Goal: Task Accomplishment & Management: Manage account settings

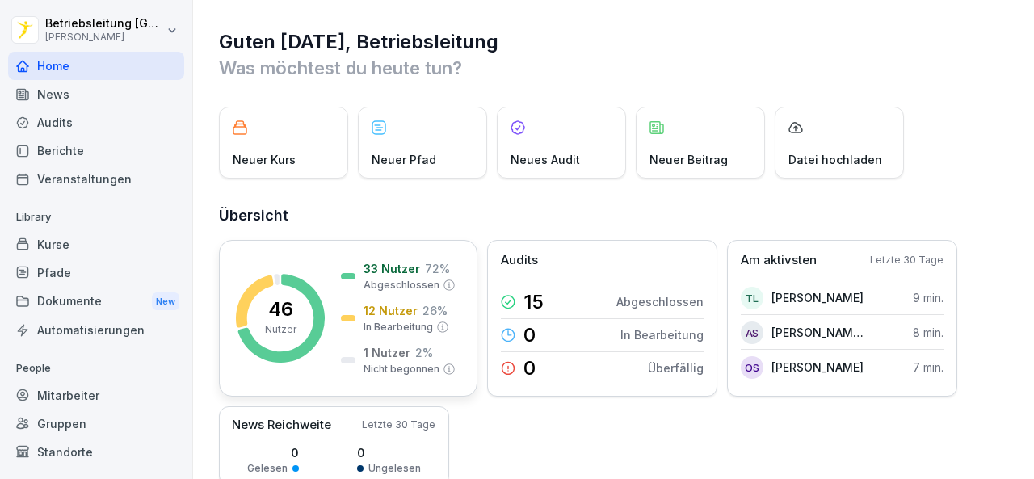
click at [310, 245] on div "46 Nutzer 33 Nutzer 72 % Abgeschlossen 12 Nutzer 26 % In Bearbeitung 1 Nutzer 2…" at bounding box center [348, 318] width 259 height 157
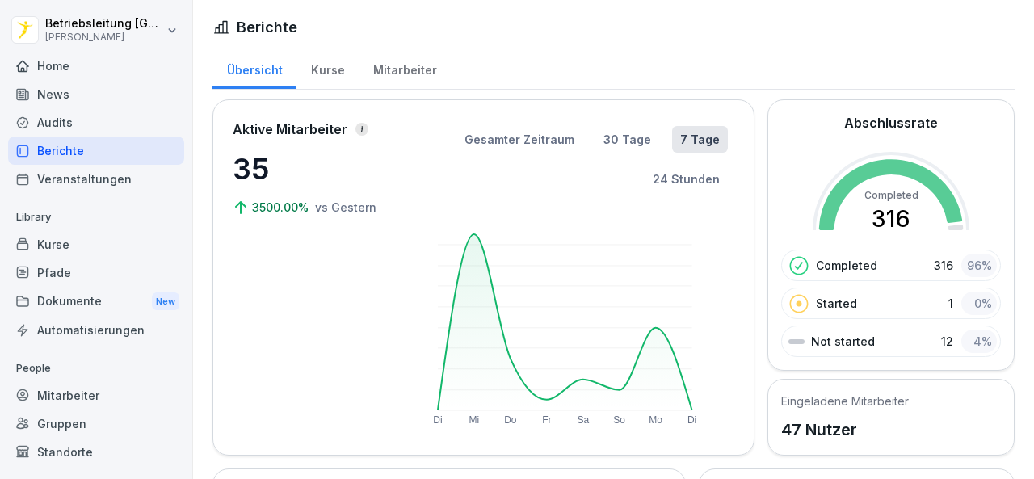
click at [331, 68] on div "Kurse" at bounding box center [328, 68] width 62 height 41
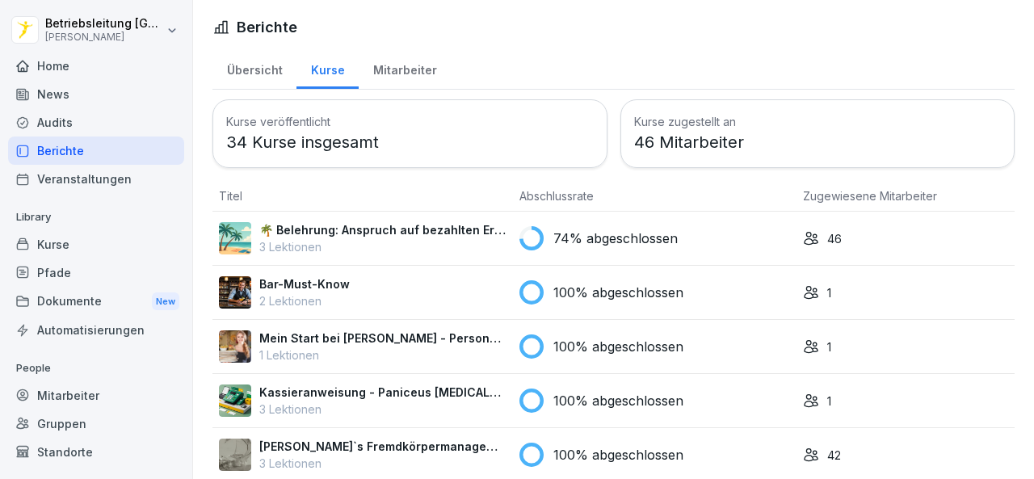
click at [700, 229] on div "74% abgeschlossen" at bounding box center [655, 238] width 271 height 24
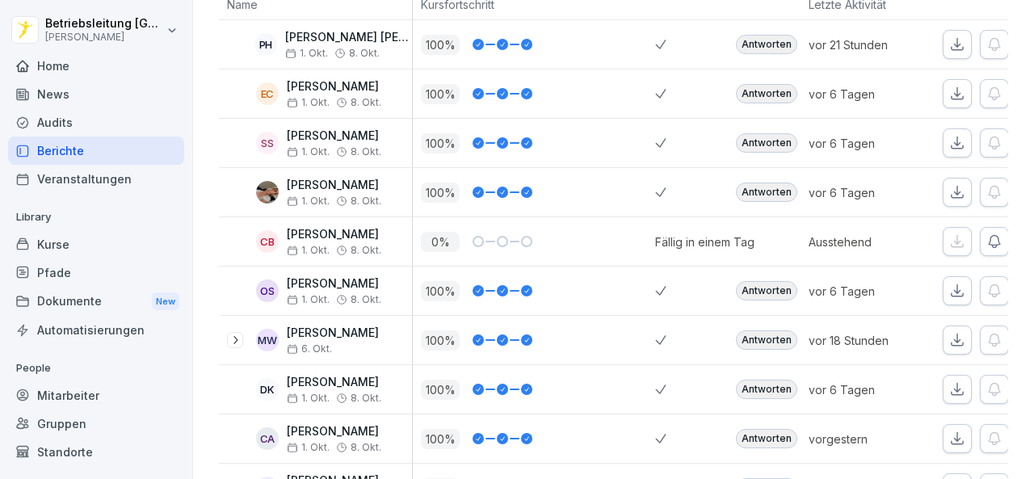
scroll to position [404, 0]
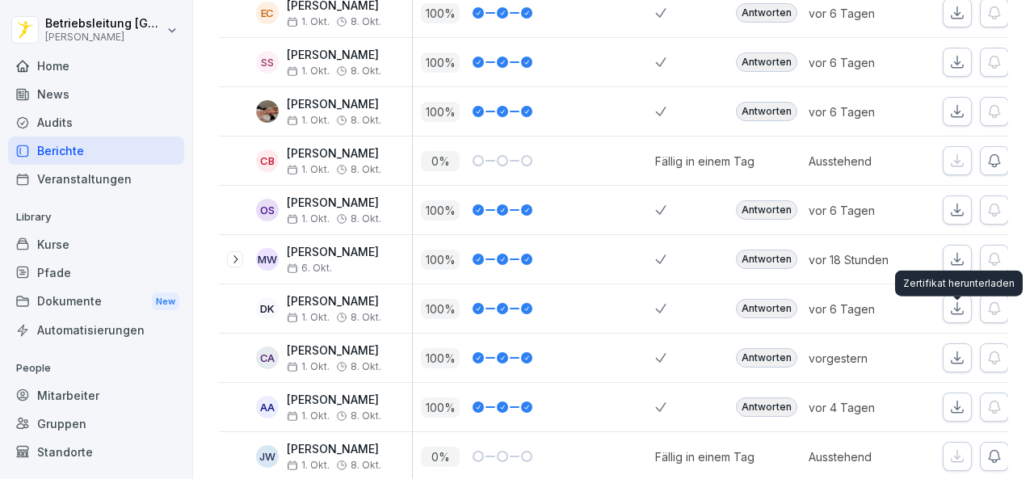
click at [957, 350] on icon "button" at bounding box center [958, 358] width 16 height 16
click at [954, 399] on icon "button" at bounding box center [958, 407] width 16 height 16
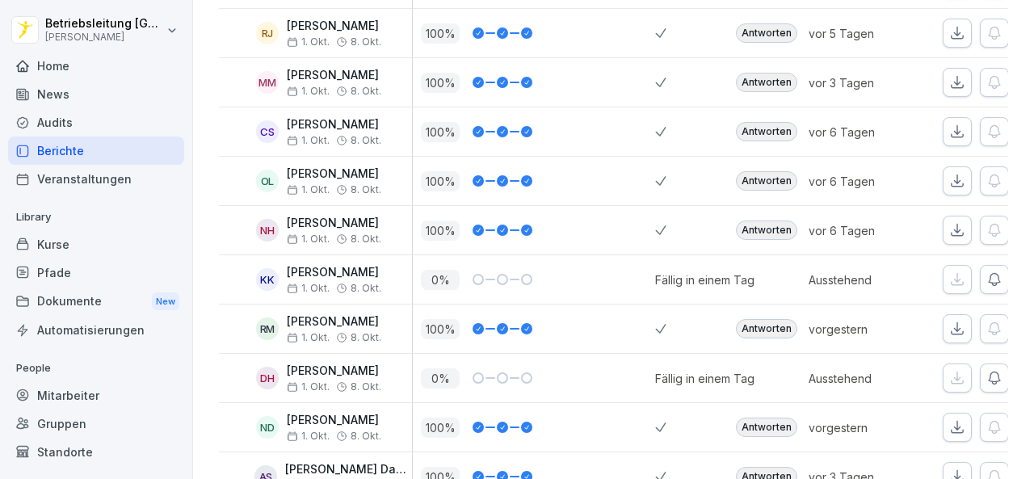
scroll to position [1697, 0]
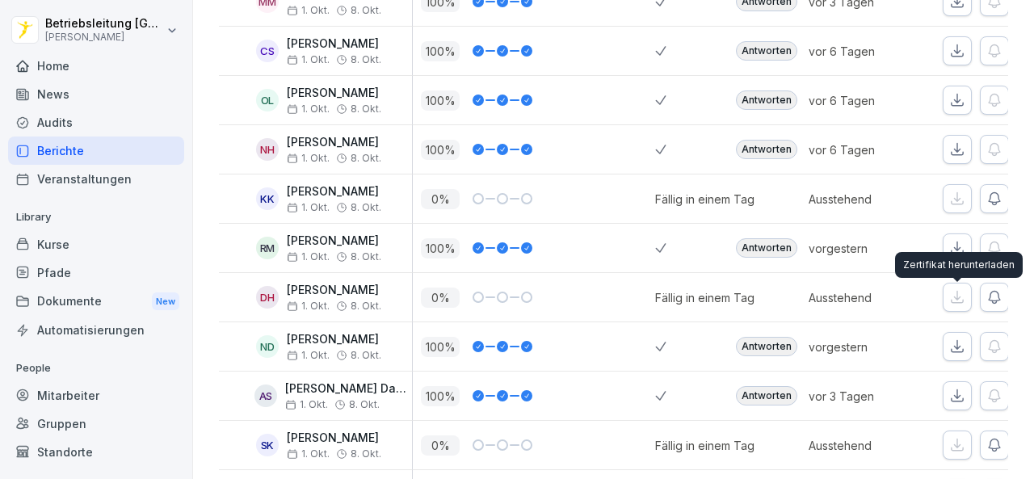
click at [954, 339] on icon "button" at bounding box center [958, 347] width 16 height 16
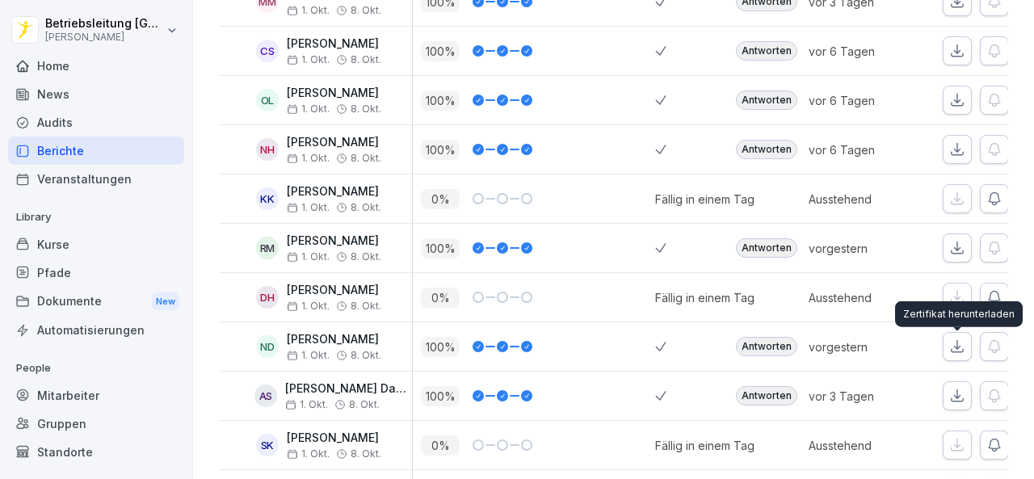
click at [967, 381] on button "button" at bounding box center [957, 395] width 29 height 29
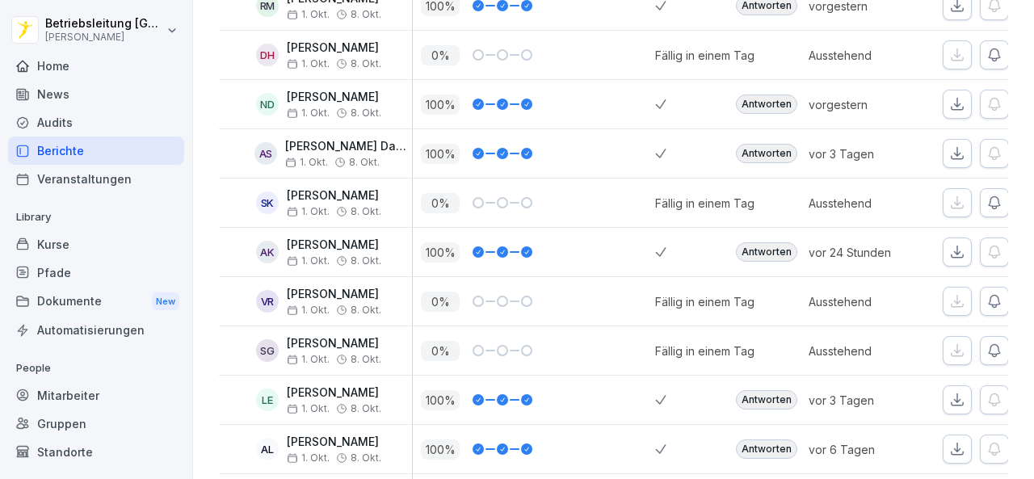
scroll to position [2020, 0]
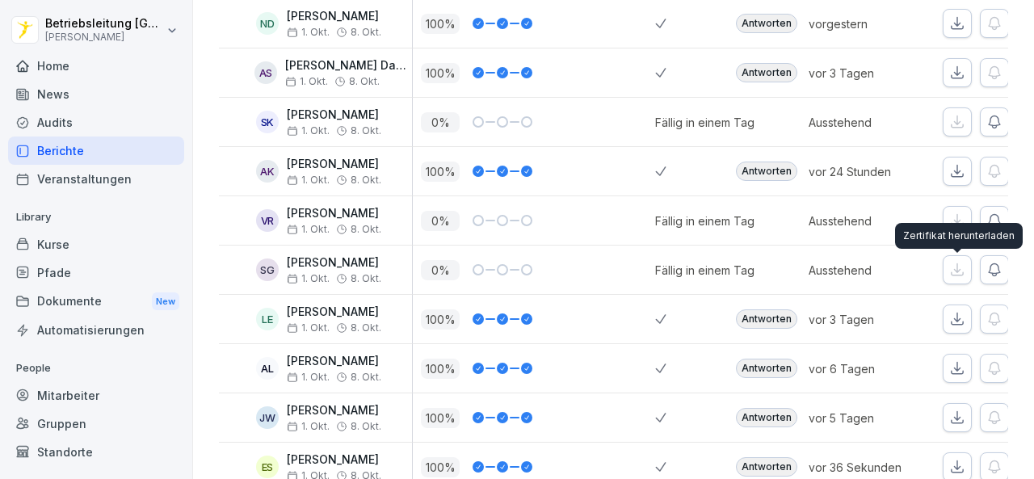
click at [958, 314] on icon "button" at bounding box center [957, 319] width 11 height 11
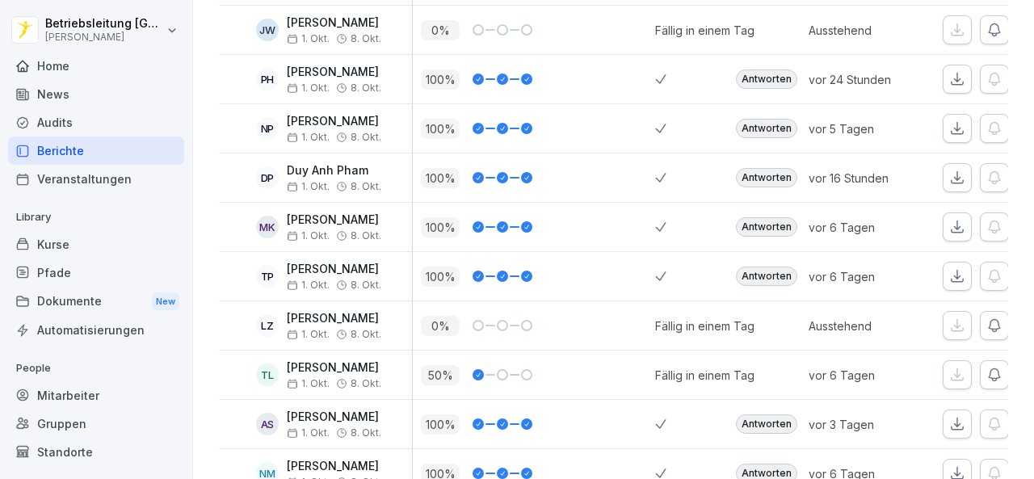
scroll to position [750, 0]
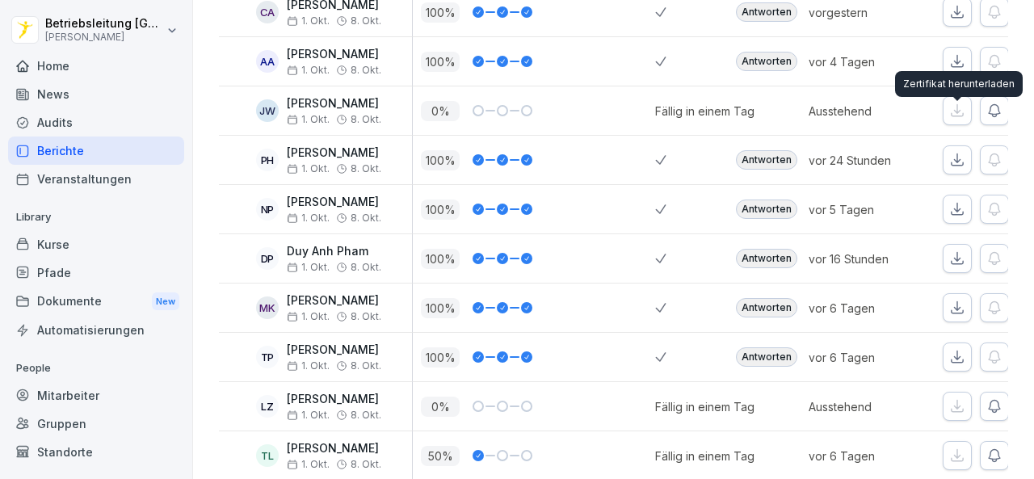
click at [954, 145] on button "button" at bounding box center [957, 159] width 29 height 29
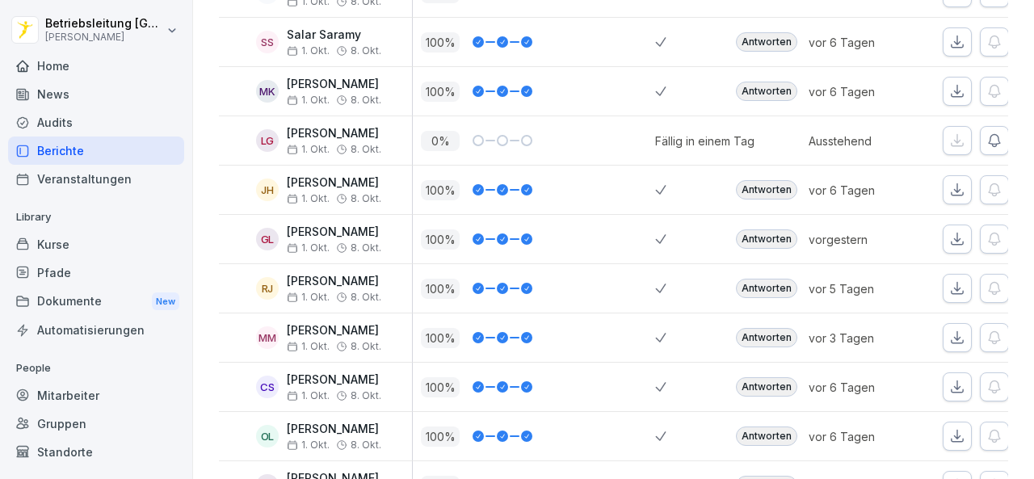
scroll to position [1397, 0]
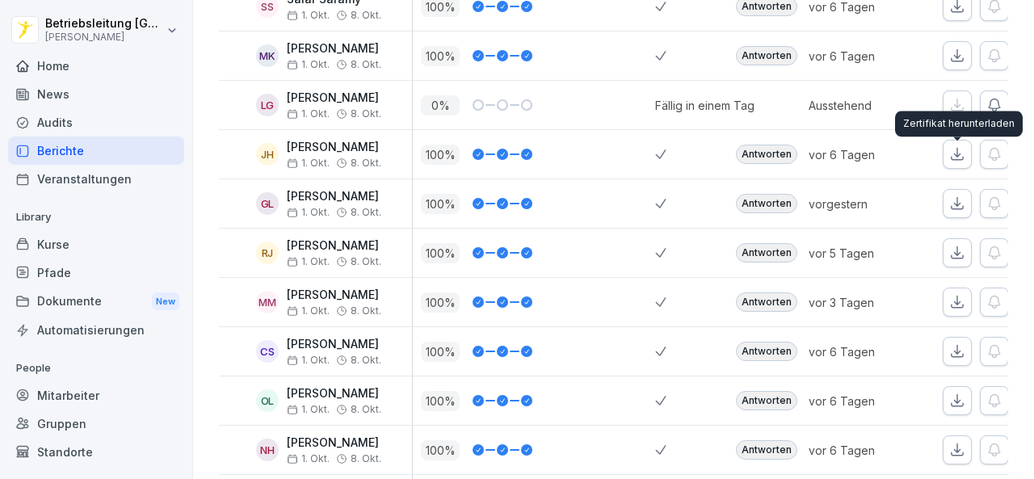
click at [954, 196] on icon "button" at bounding box center [958, 204] width 16 height 16
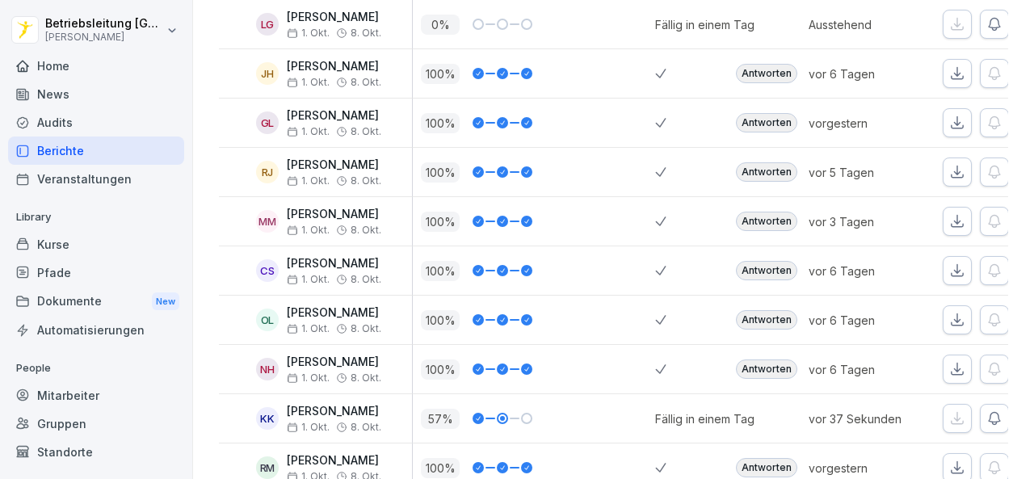
scroll to position [1558, 0]
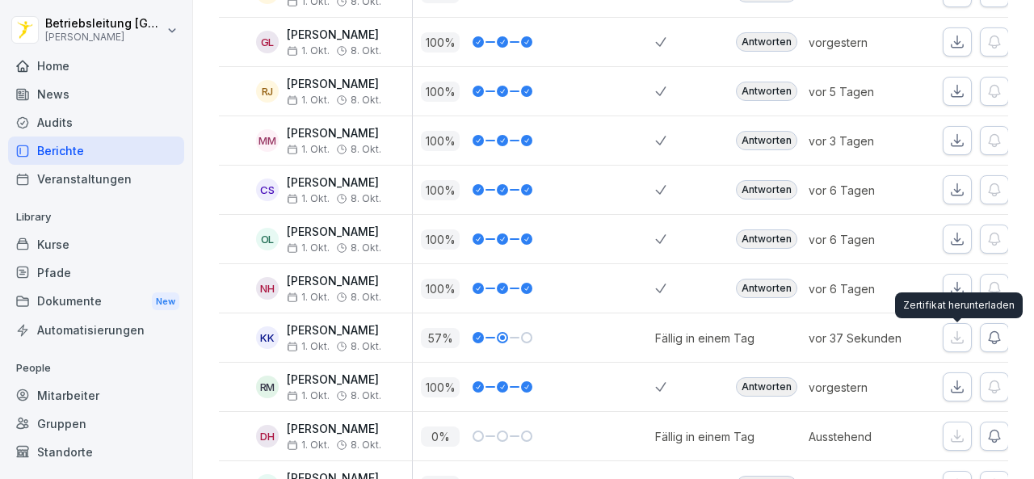
click at [950, 379] on icon "button" at bounding box center [958, 387] width 16 height 16
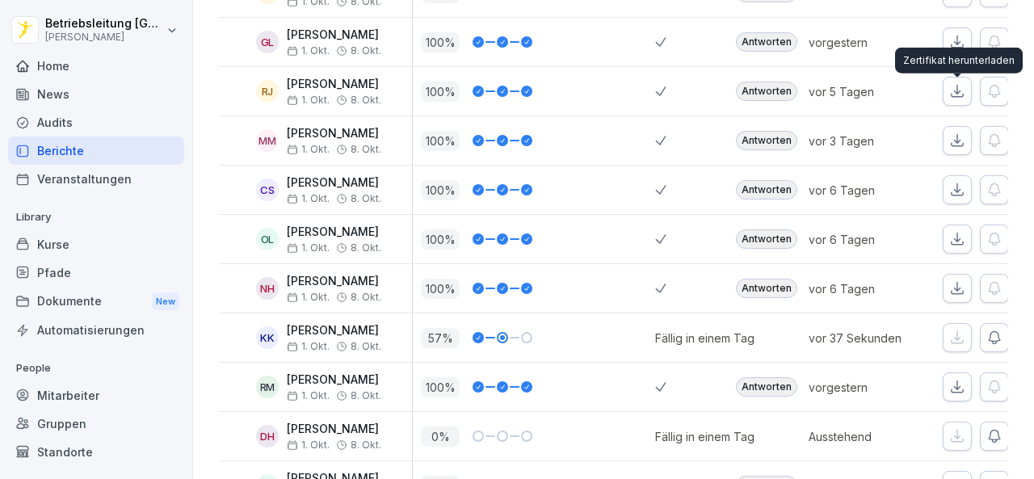
click at [957, 135] on icon "button" at bounding box center [957, 140] width 11 height 11
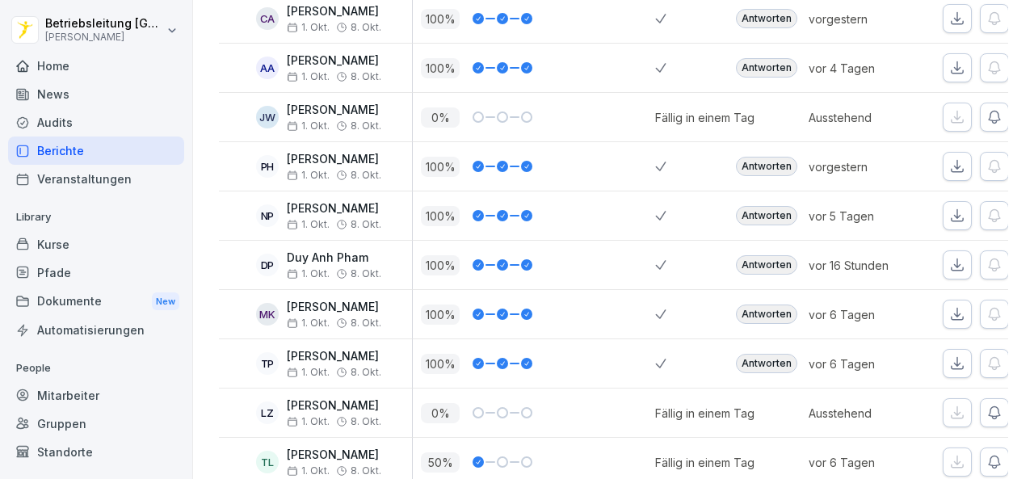
scroll to position [750, 0]
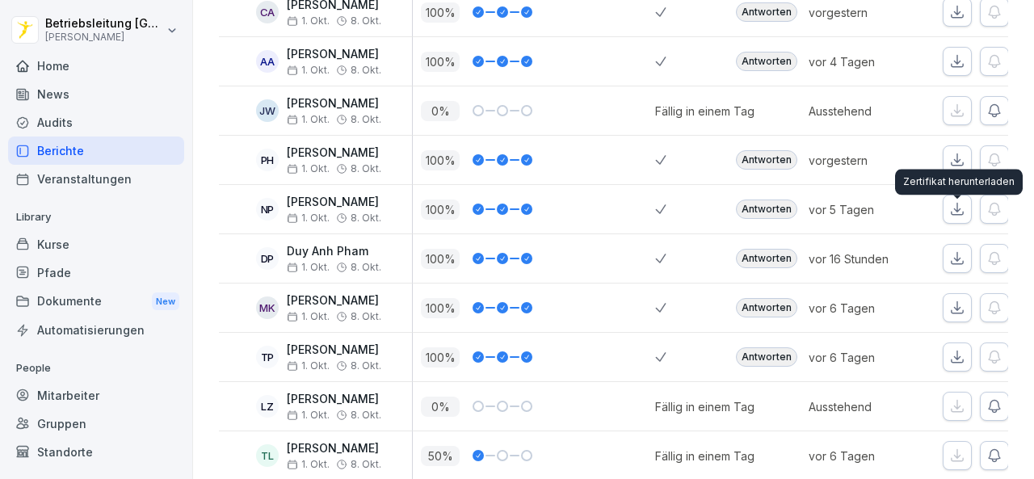
click at [968, 244] on button "button" at bounding box center [957, 258] width 29 height 29
click at [948, 195] on button "button" at bounding box center [957, 209] width 29 height 29
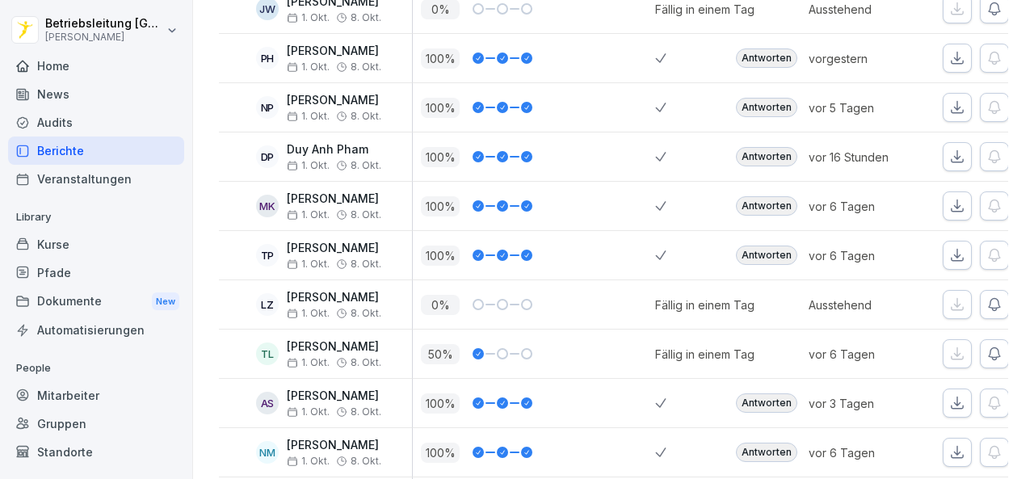
scroll to position [889, 0]
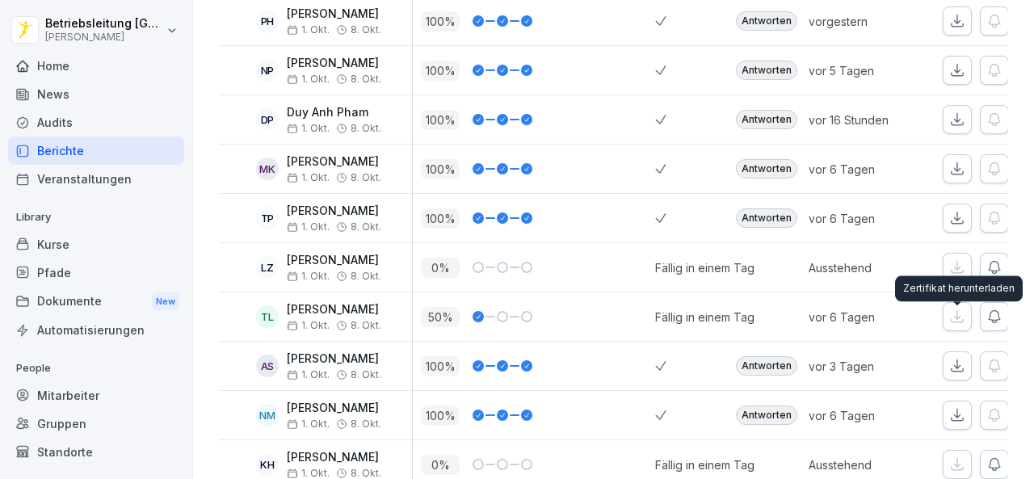
click at [952, 358] on icon "button" at bounding box center [958, 366] width 16 height 16
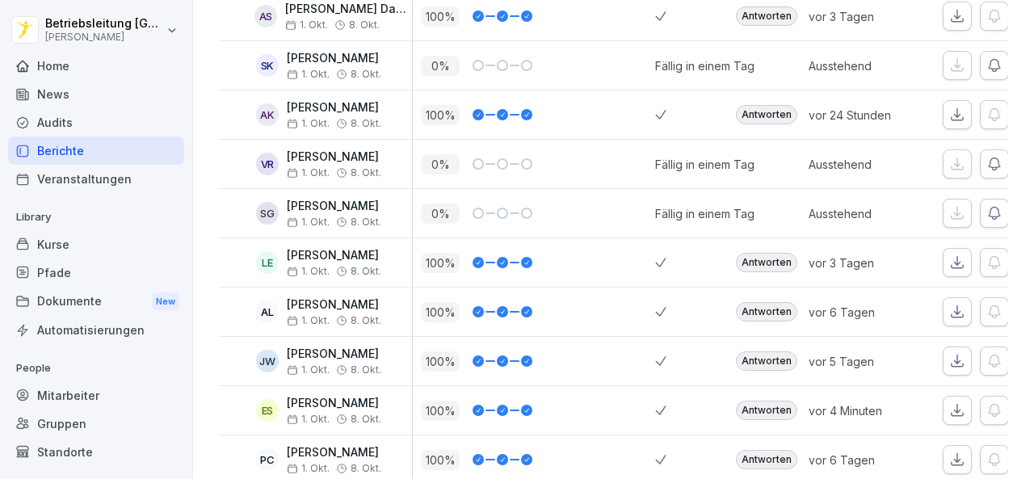
scroll to position [2101, 0]
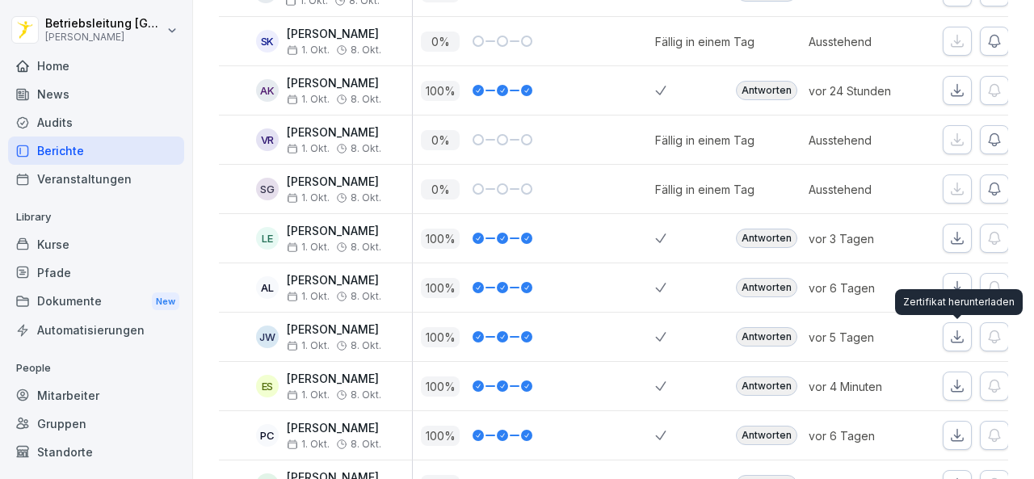
click at [950, 378] on icon "button" at bounding box center [958, 386] width 16 height 16
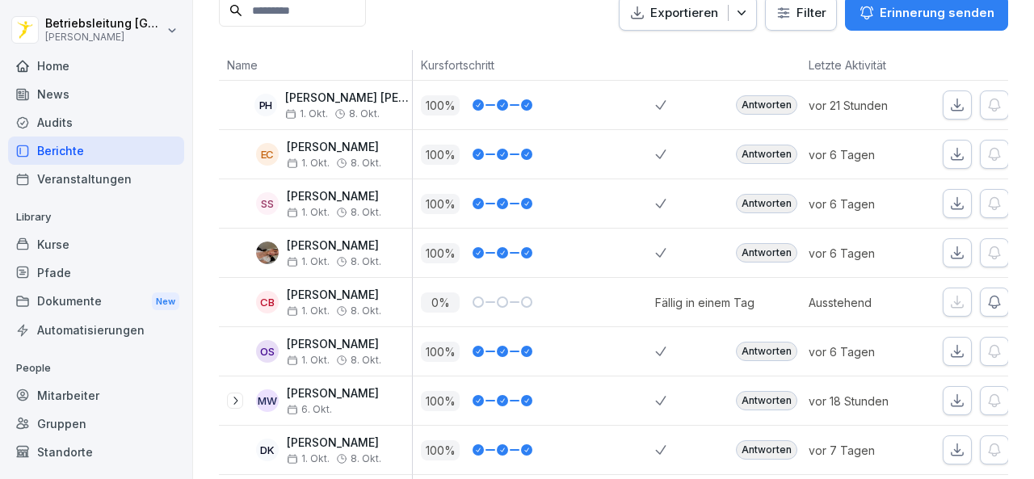
scroll to position [0, 0]
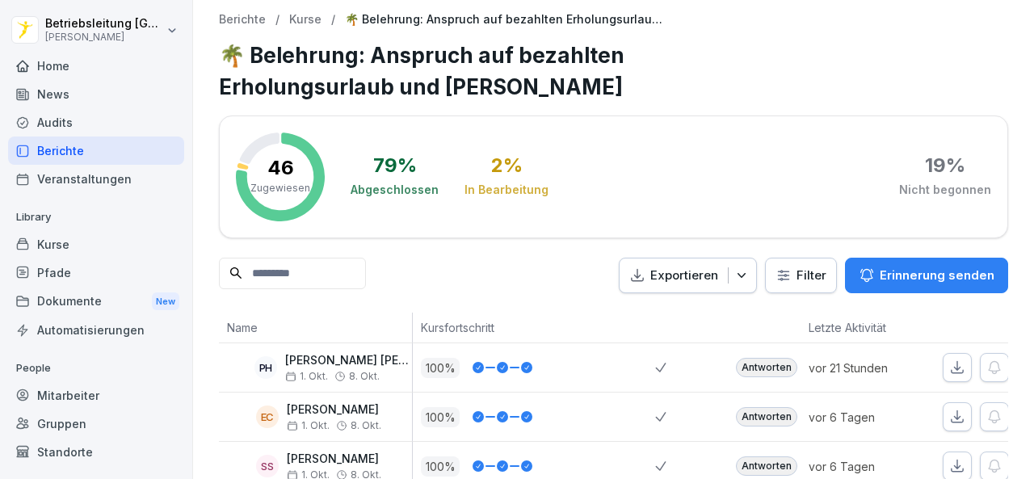
click at [74, 391] on div "Mitarbeiter" at bounding box center [96, 395] width 176 height 28
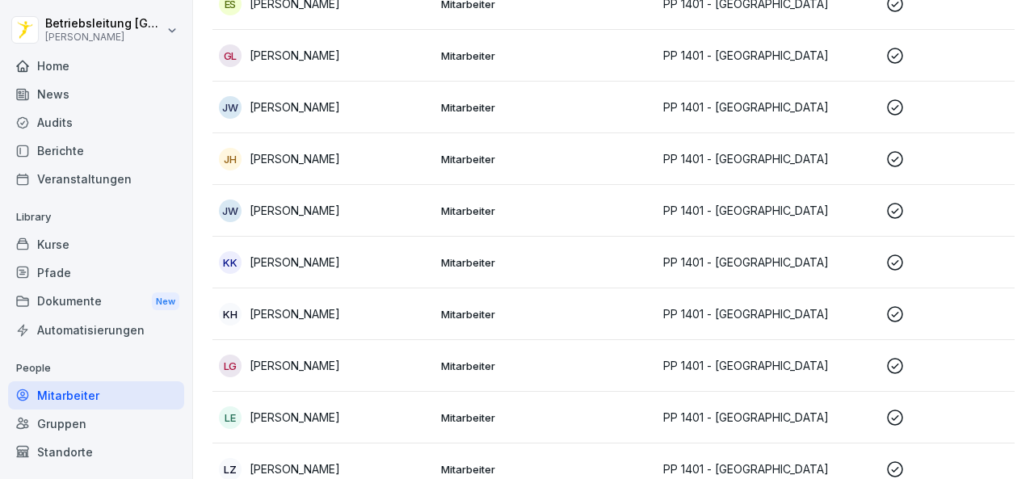
scroll to position [889, 0]
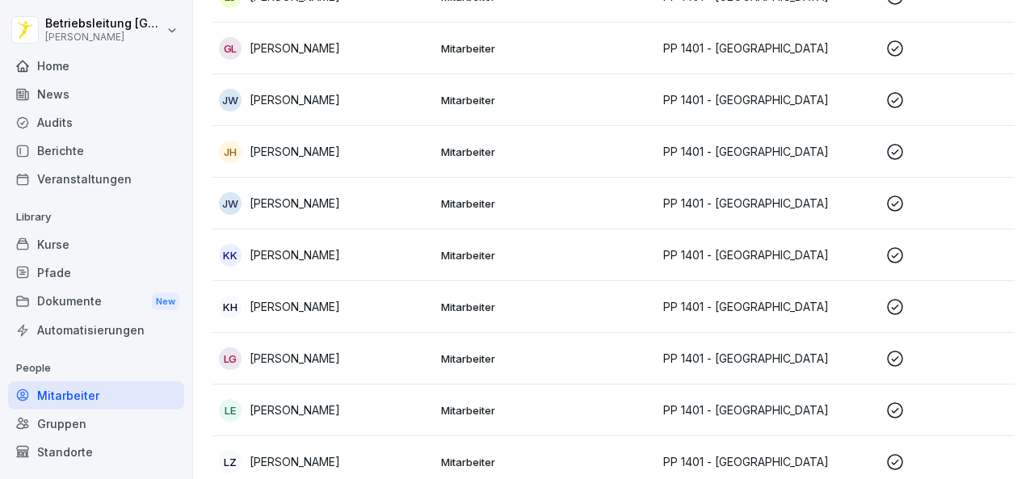
click at [396, 348] on div "LG Lana Ramona Gumula" at bounding box center [323, 359] width 209 height 23
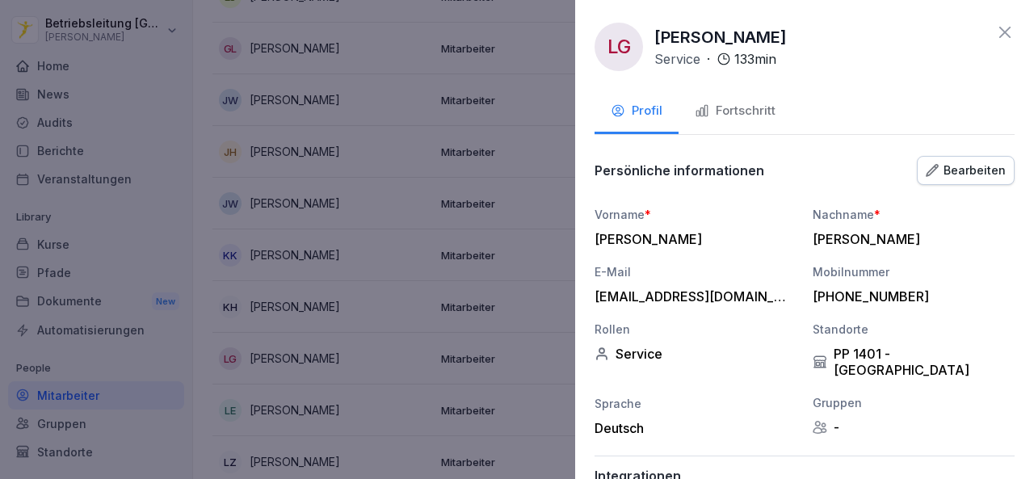
scroll to position [0, 0]
click at [949, 169] on div "Bearbeiten" at bounding box center [966, 171] width 80 height 18
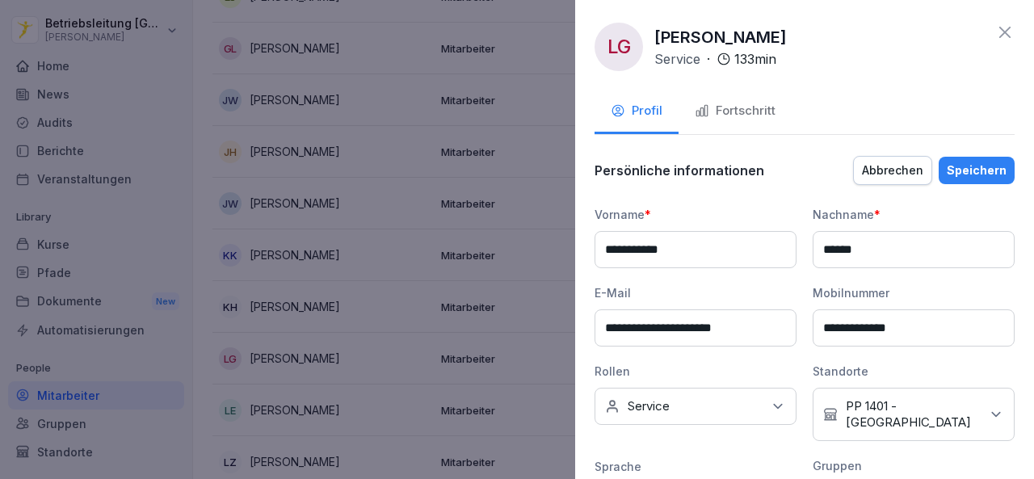
click at [936, 326] on input "**********" at bounding box center [914, 328] width 202 height 37
type input "**********"
click at [965, 162] on div "Speichern" at bounding box center [977, 171] width 60 height 18
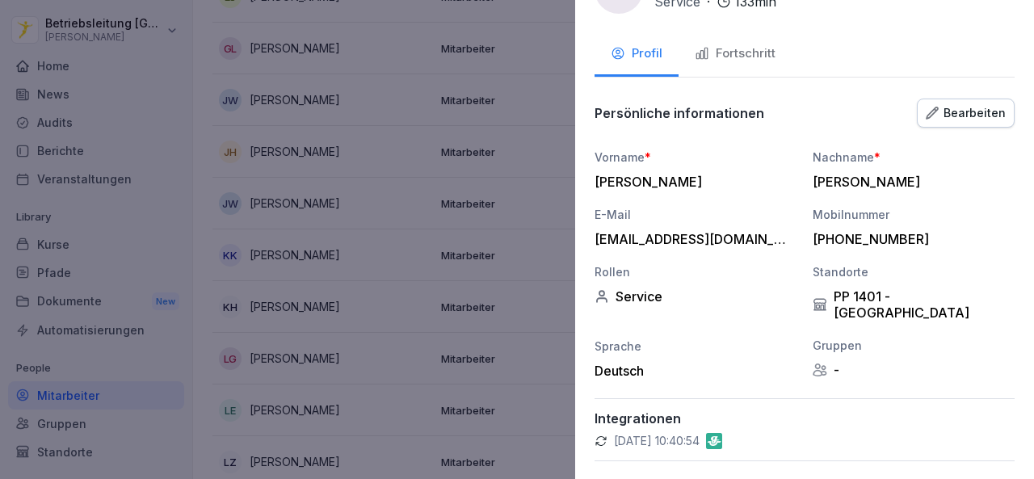
scroll to position [193, 0]
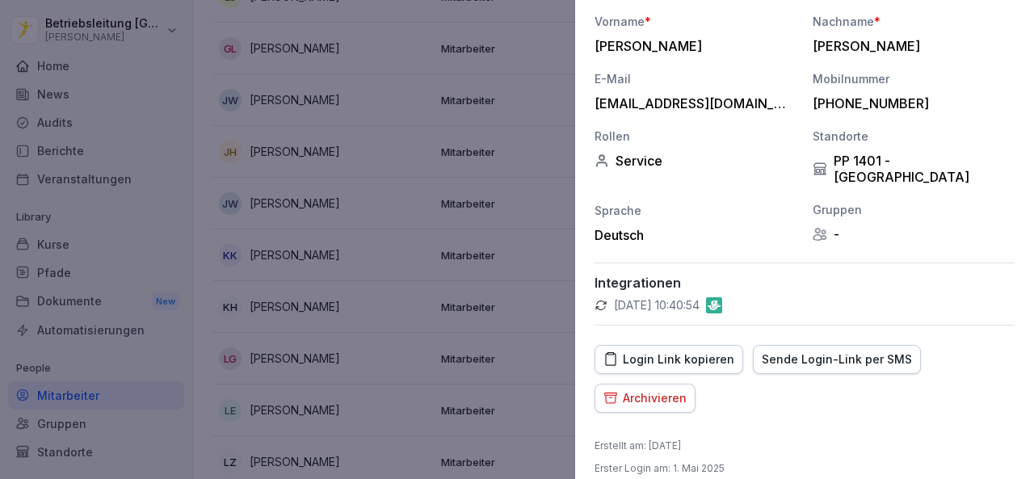
click at [859, 351] on div "Sende Login-Link per SMS" at bounding box center [837, 360] width 150 height 18
click at [509, 292] on div at bounding box center [517, 239] width 1034 height 479
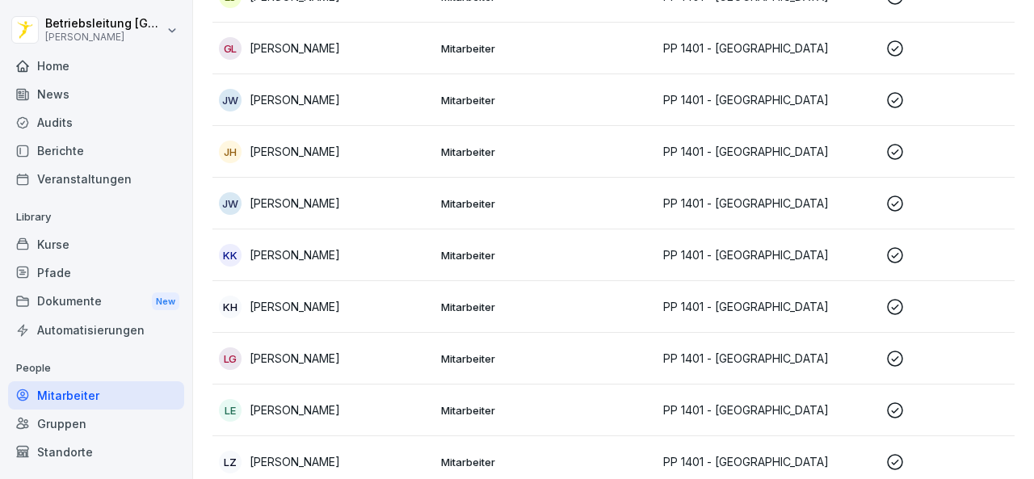
click at [82, 70] on div "Home" at bounding box center [96, 66] width 176 height 28
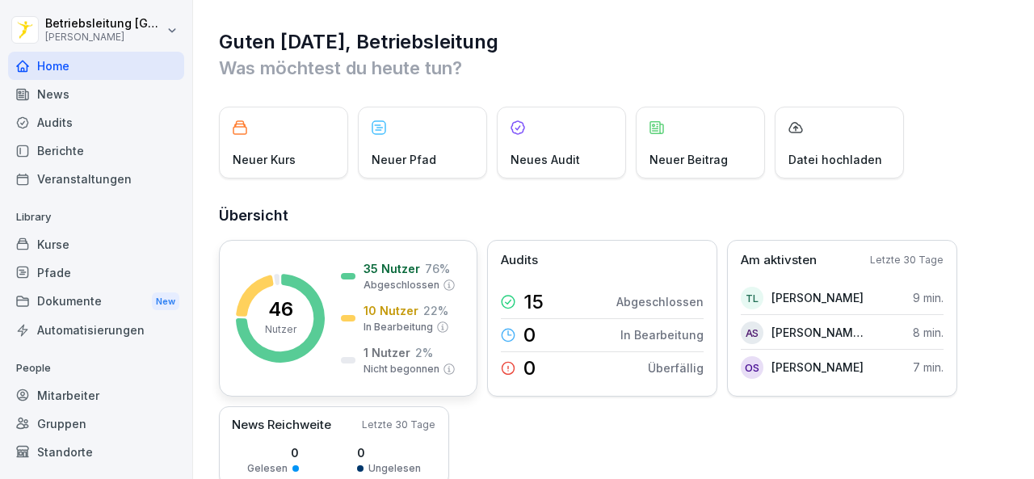
click at [325, 255] on div "46 Nutzer 35 Nutzer 76 % Abgeschlossen 10 Nutzer 22 % In Bearbeitung 1 Nutzer 2…" at bounding box center [348, 318] width 259 height 157
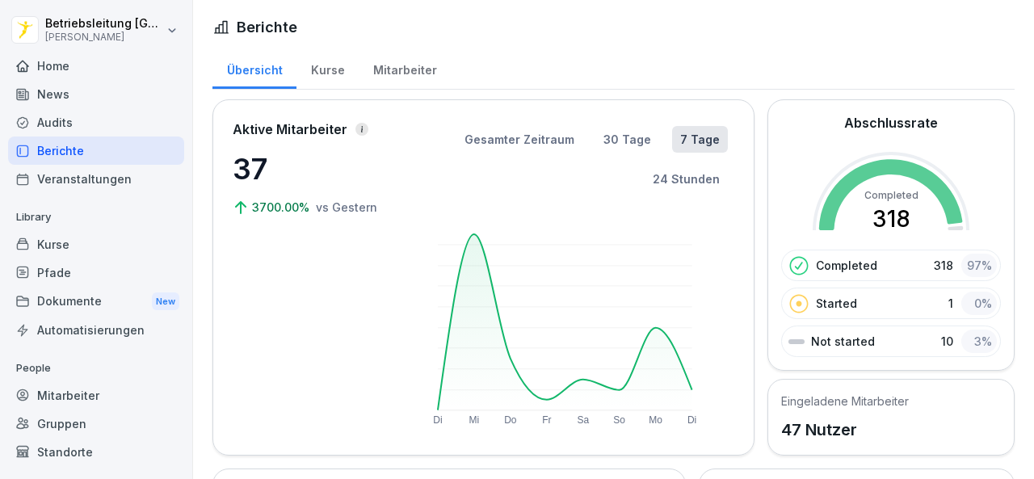
click at [325, 77] on div "Kurse" at bounding box center [328, 68] width 62 height 41
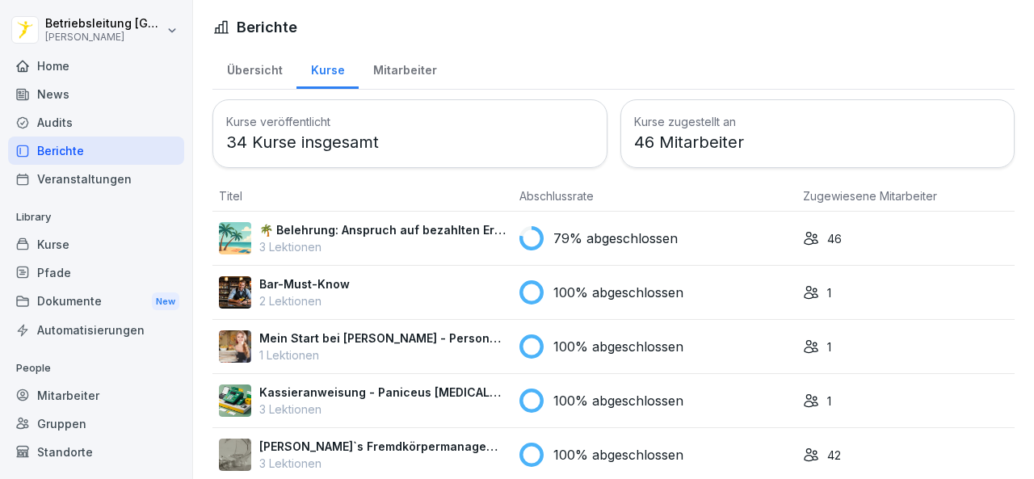
click at [364, 228] on p "🌴 Belehrung: Anspruch auf bezahlten Erholungsurlaub und [PERSON_NAME]" at bounding box center [382, 229] width 247 height 17
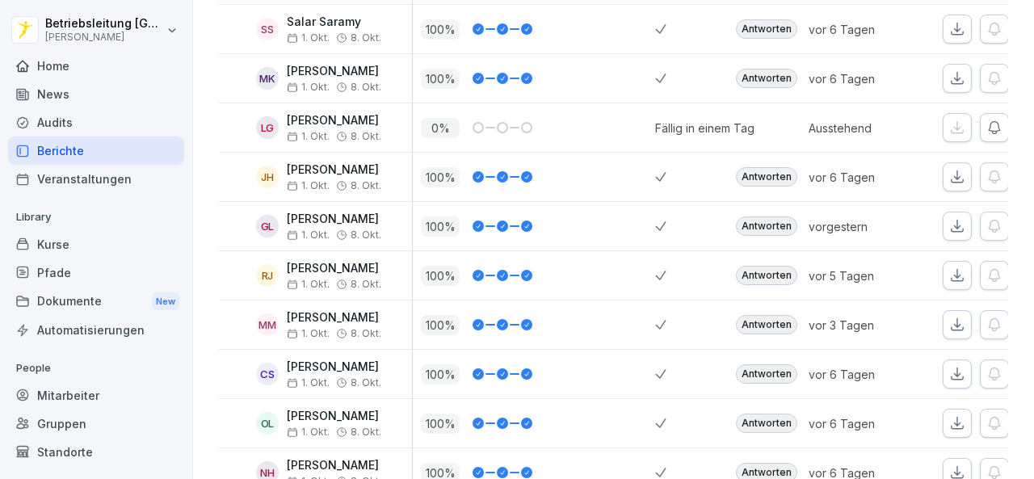
scroll to position [1455, 0]
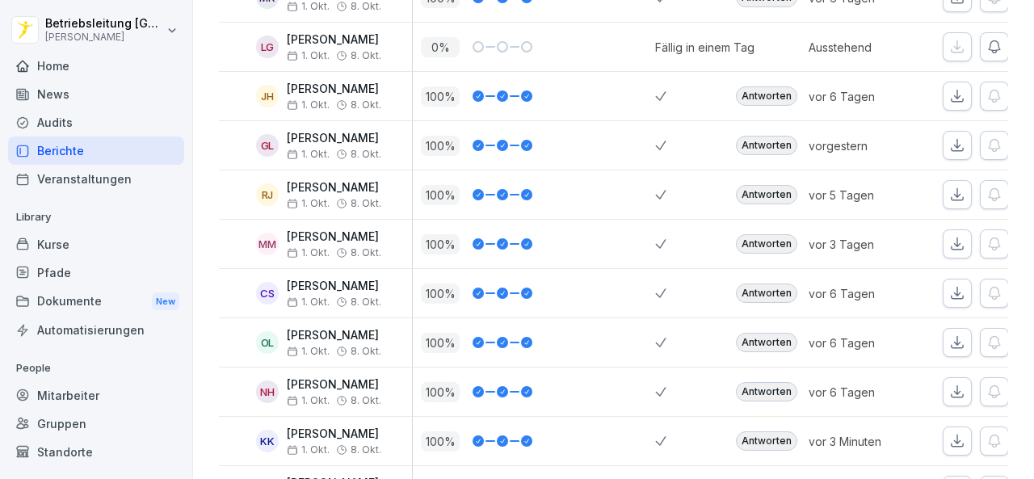
click at [962, 433] on icon "button" at bounding box center [958, 441] width 16 height 16
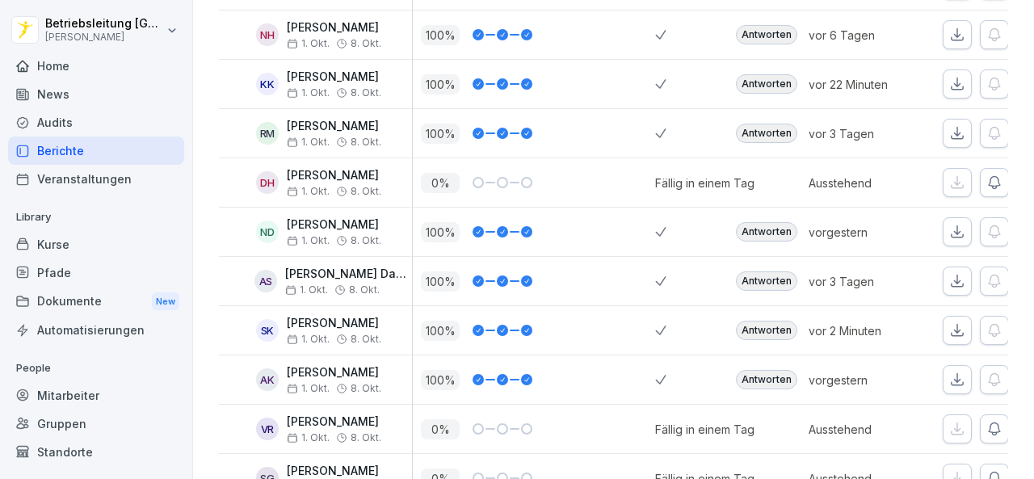
scroll to position [1881, 0]
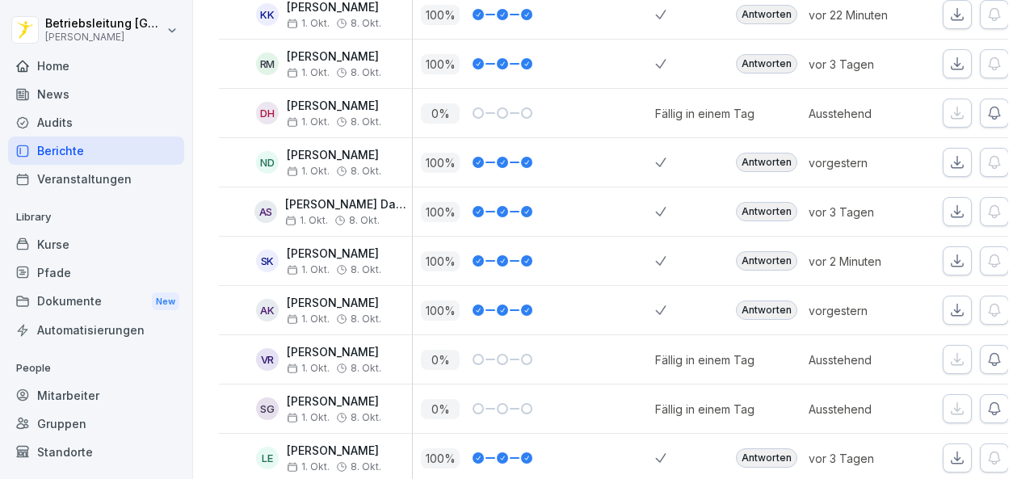
click at [951, 253] on icon "button" at bounding box center [958, 261] width 16 height 16
